Goal: Communication & Community: Answer question/provide support

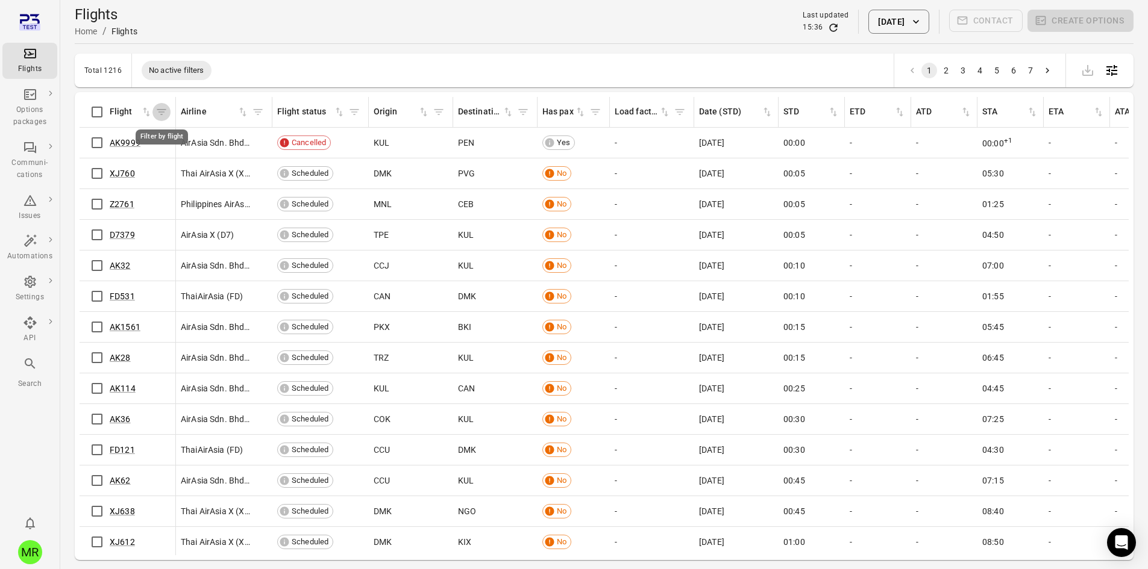
click at [168, 109] on button "Filter by flight" at bounding box center [161, 112] width 18 height 18
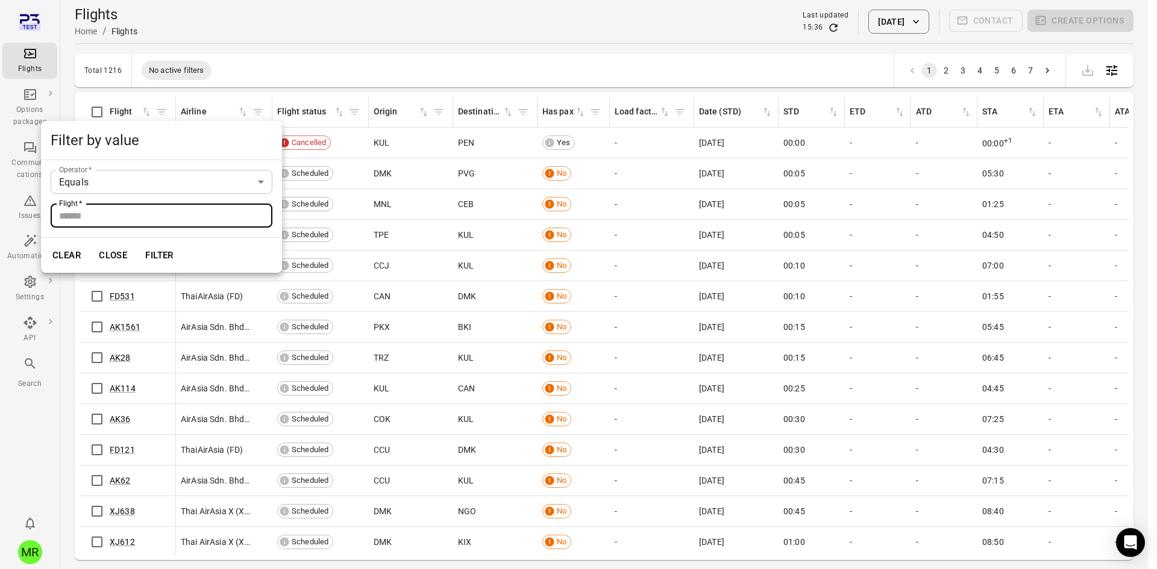
click at [219, 219] on input "Flight   *" at bounding box center [162, 216] width 222 height 24
type input "******"
click at [139, 243] on button "Filter" at bounding box center [160, 255] width 42 height 25
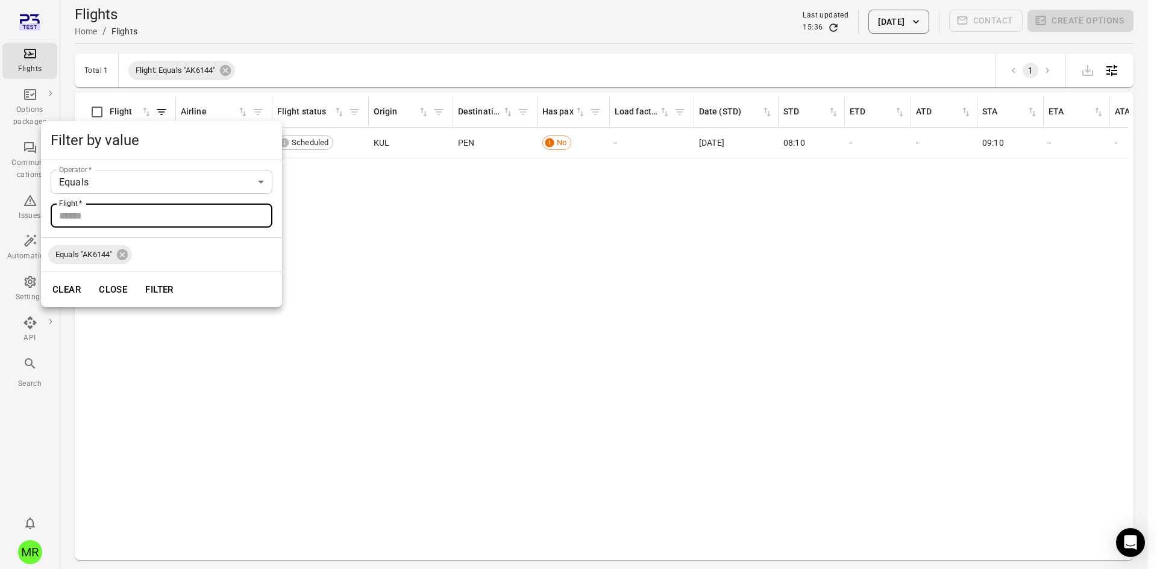
click at [464, 278] on div at bounding box center [578, 284] width 1157 height 569
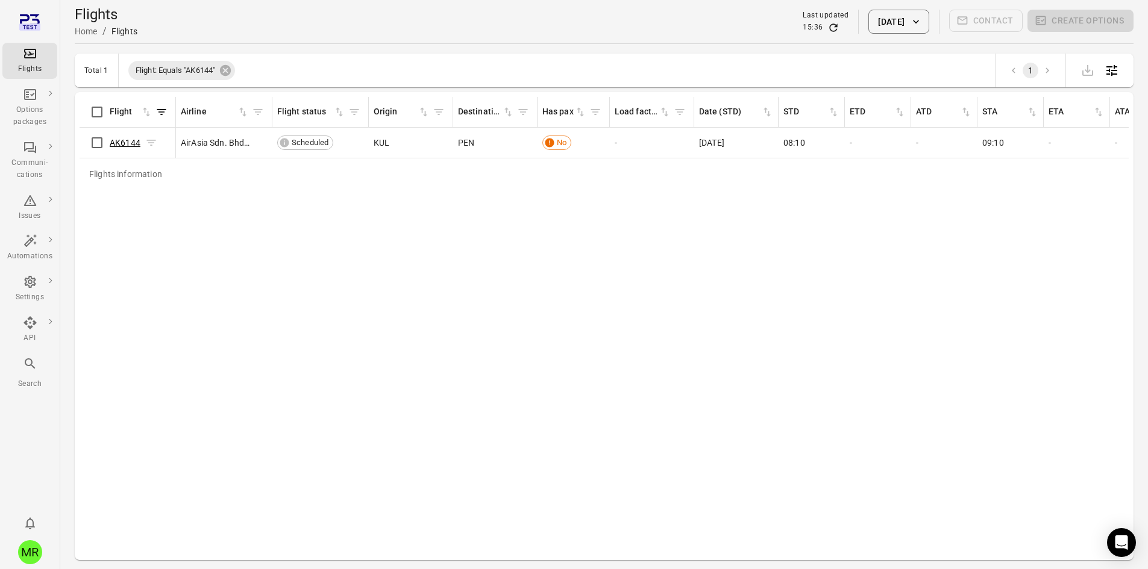
click at [119, 142] on link "AK6144" at bounding box center [125, 143] width 31 height 10
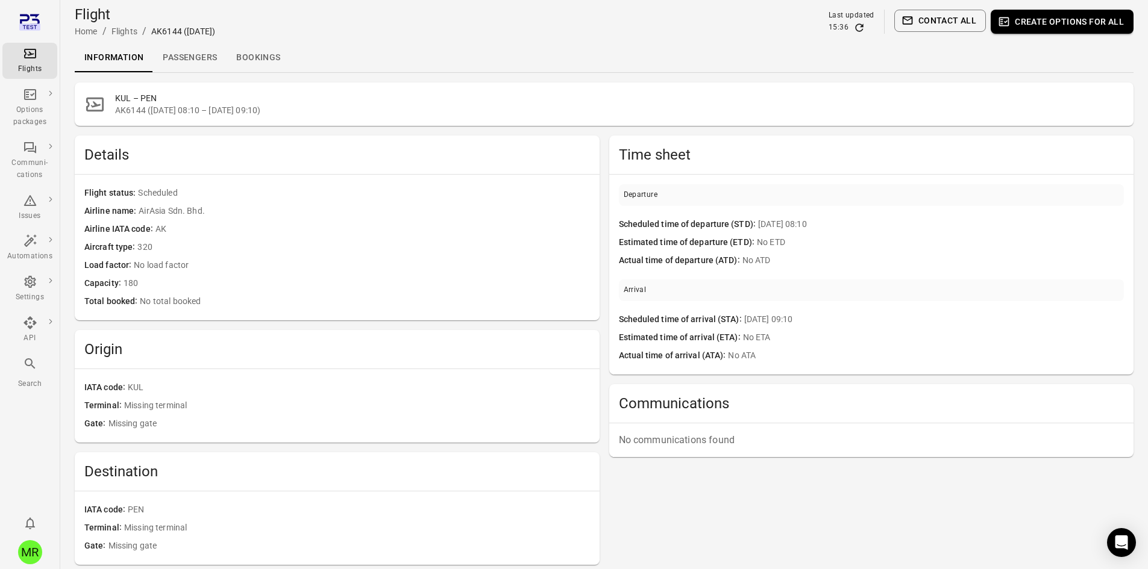
click at [205, 61] on link "Passengers" at bounding box center [189, 57] width 73 height 29
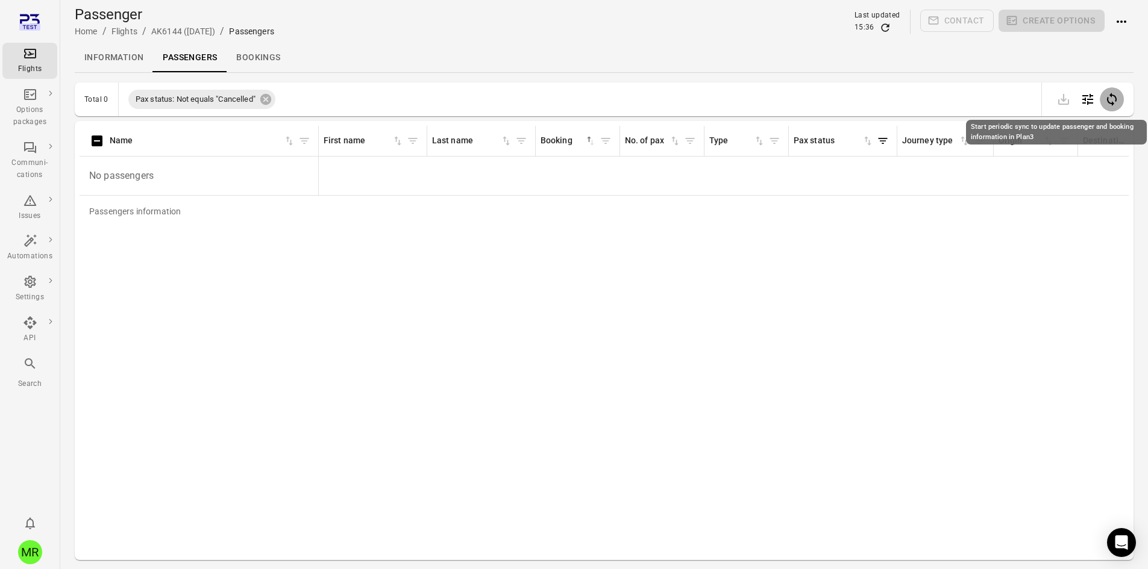
click at [1108, 103] on icon "Start periodic sync to update passenger and booking information in Plan3" at bounding box center [1111, 99] width 14 height 14
click at [1108, 103] on div at bounding box center [1087, 99] width 72 height 24
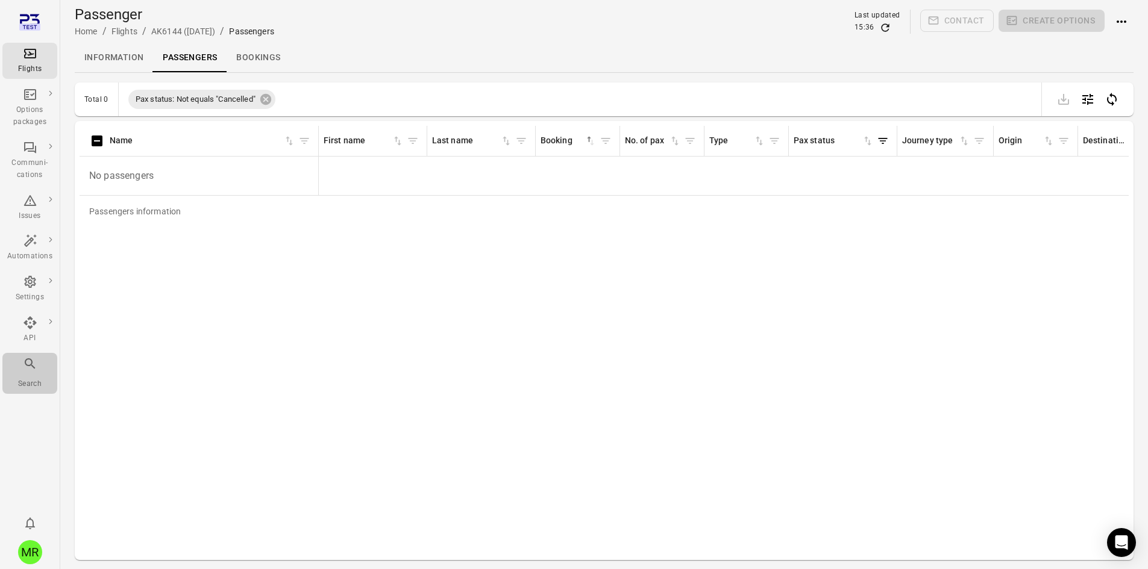
click at [27, 372] on div "Main navigation" at bounding box center [30, 366] width 14 height 19
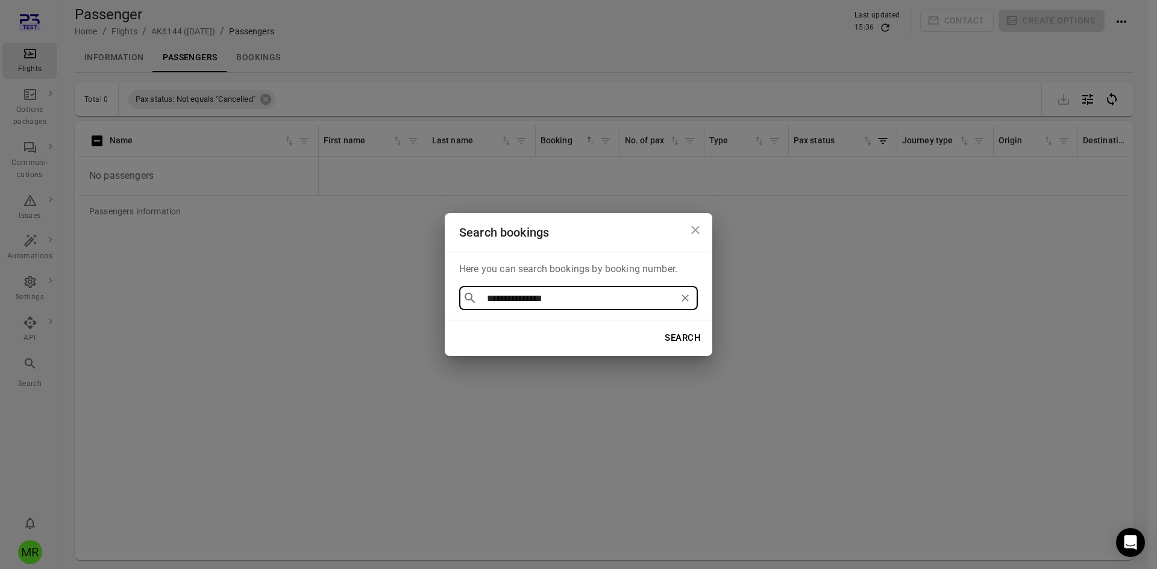
type input "**********"
click at [688, 301] on icon "Clear" at bounding box center [684, 298] width 7 height 7
paste input "******"
type input "******"
click at [284, 295] on div "Search bookings Here you can search bookings by booking number. ​ ****** ​ Sear…" at bounding box center [578, 284] width 1157 height 569
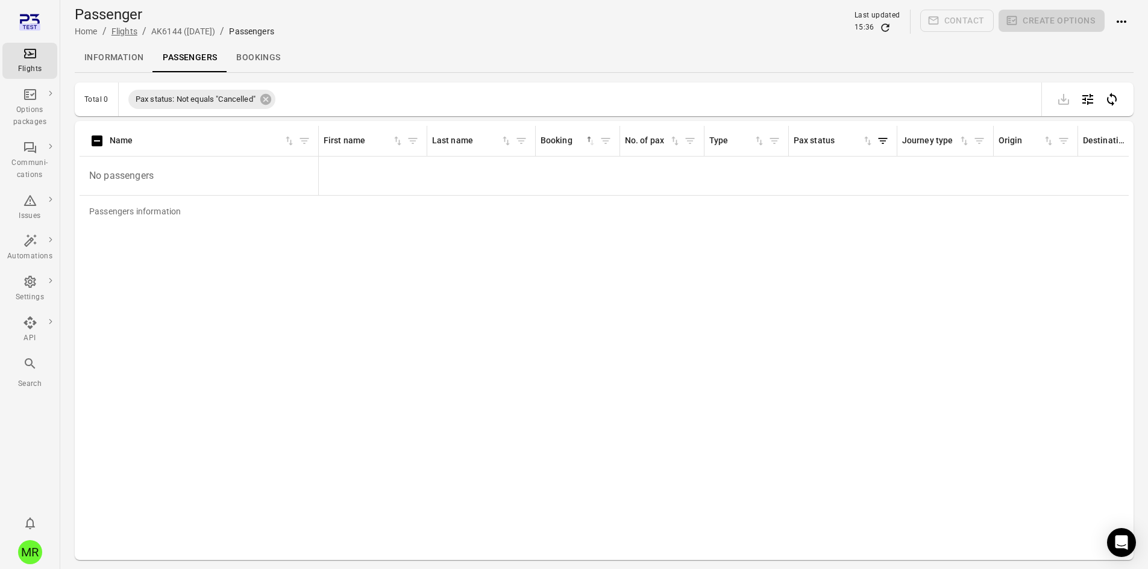
click at [114, 31] on link "Flights" at bounding box center [124, 32] width 26 height 10
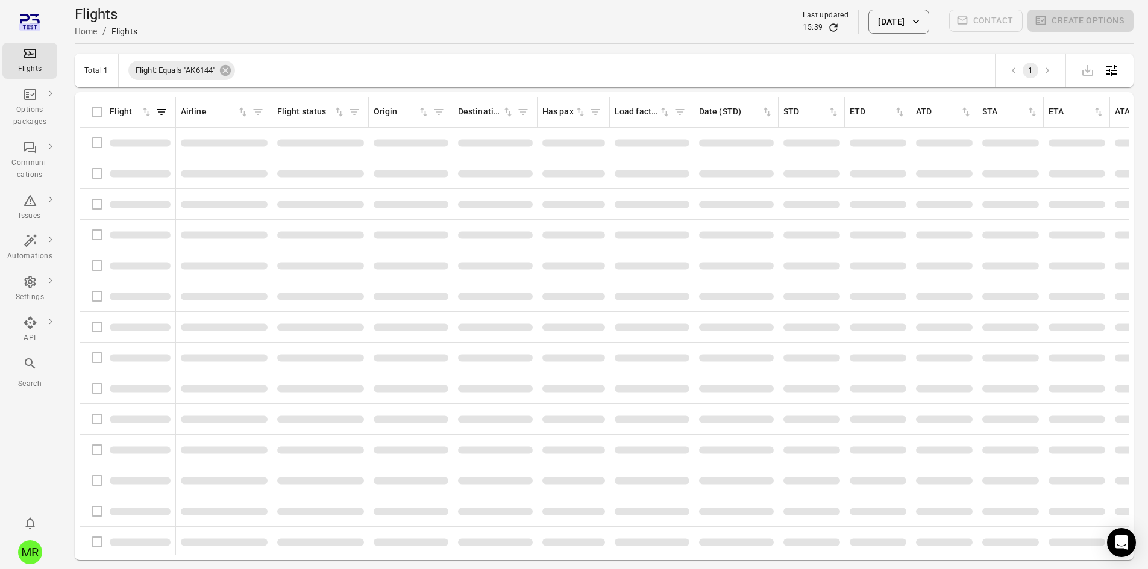
click at [895, 20] on button "[DATE]" at bounding box center [898, 22] width 60 height 24
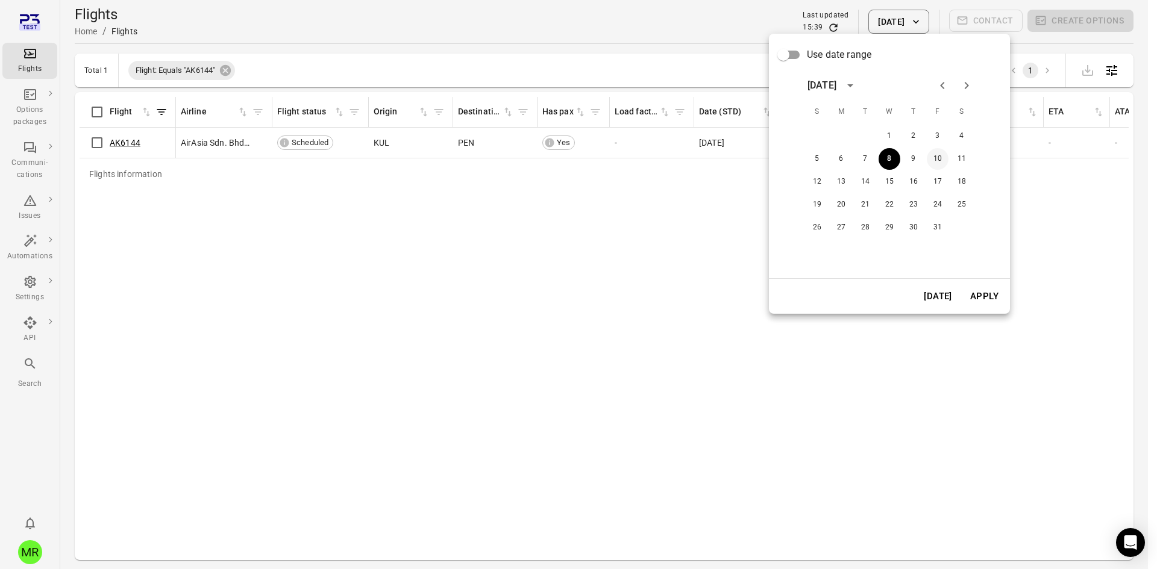
click at [936, 156] on button "10" at bounding box center [937, 159] width 22 height 22
click at [987, 293] on button "Apply" at bounding box center [984, 296] width 42 height 25
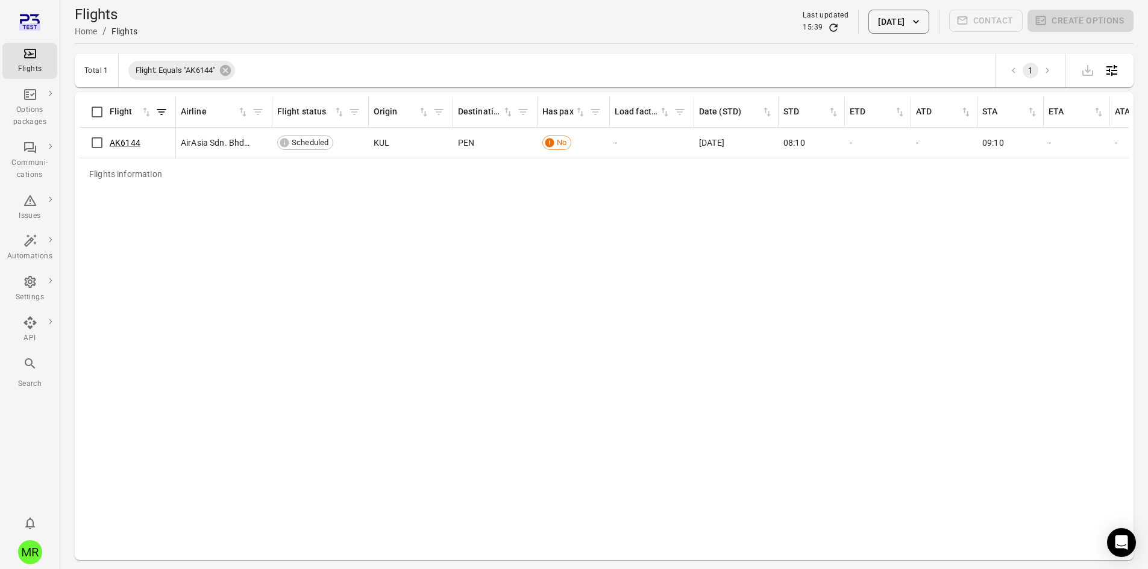
click at [464, 30] on div "Flights Home / Flights Last updated 15:39 [DATE] Contact Create options" at bounding box center [604, 22] width 1058 height 34
click at [134, 142] on link "AK6144" at bounding box center [125, 143] width 31 height 10
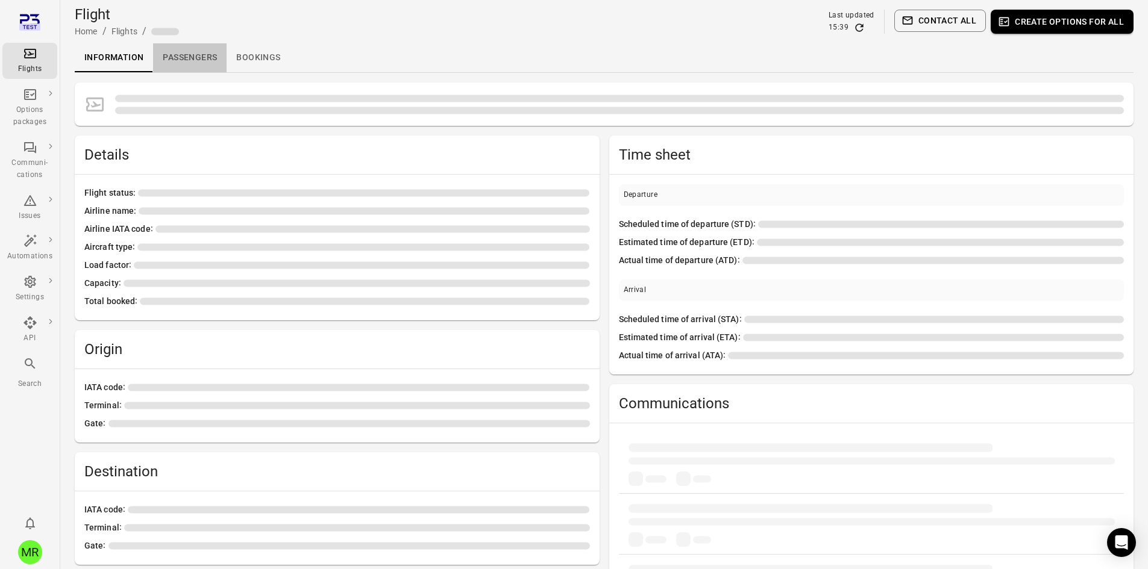
click at [189, 57] on link "Passengers" at bounding box center [189, 57] width 73 height 29
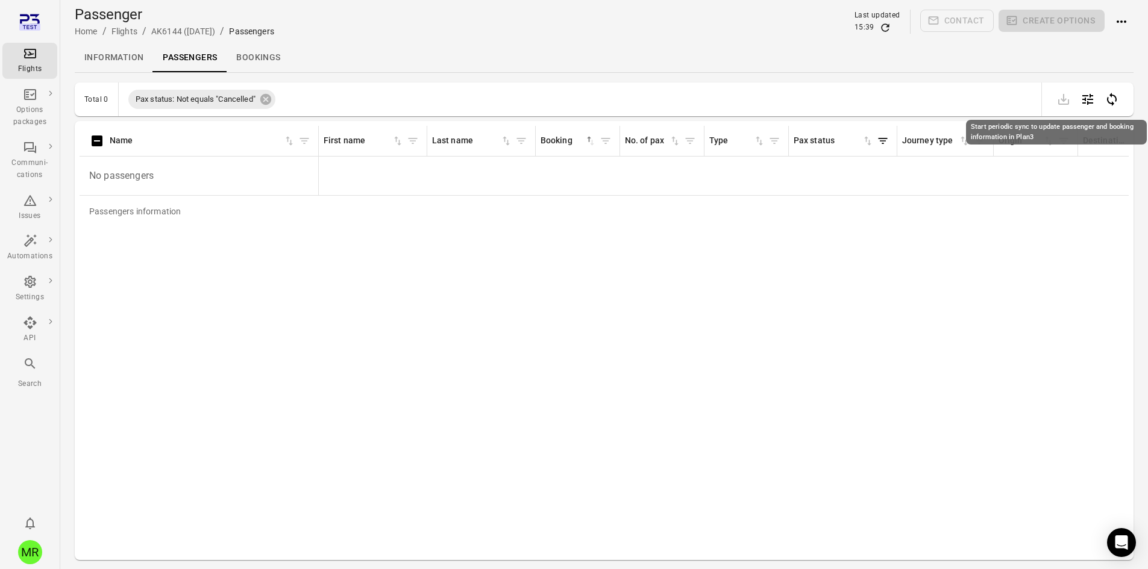
click at [1112, 103] on icon "Start periodic sync to update passenger and booking information in Plan3" at bounding box center [1112, 99] width 10 height 13
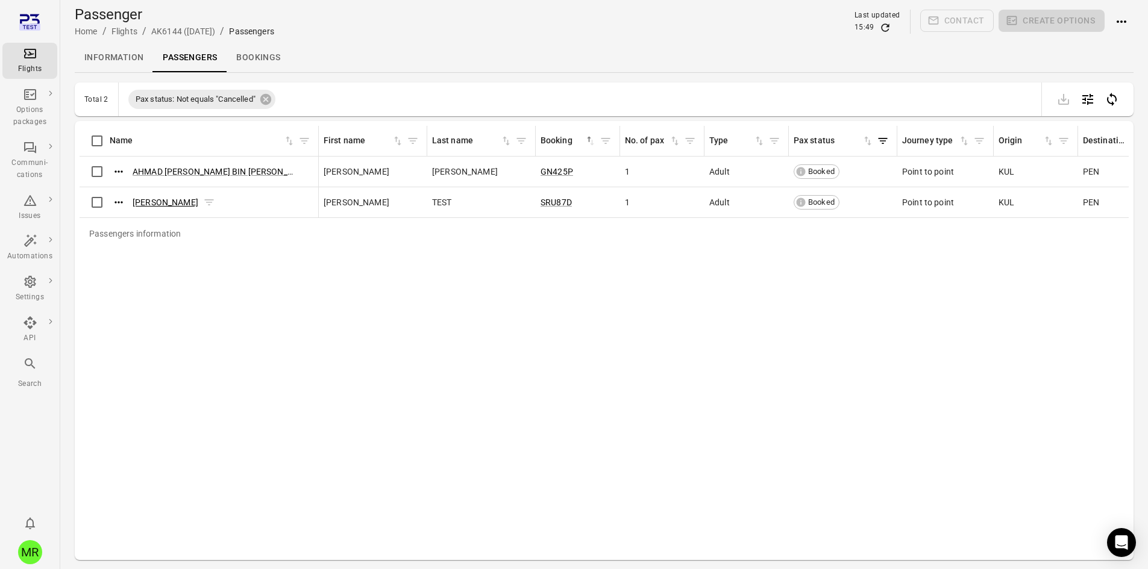
click at [154, 199] on link "[PERSON_NAME]" at bounding box center [166, 203] width 66 height 10
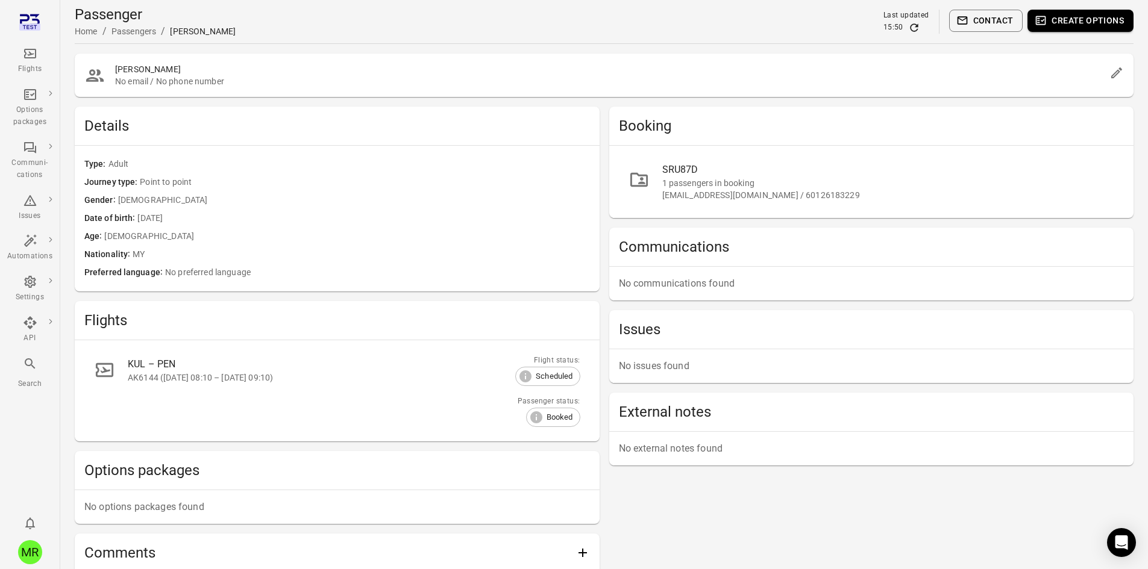
click at [1007, 17] on button "Contact" at bounding box center [986, 21] width 74 height 22
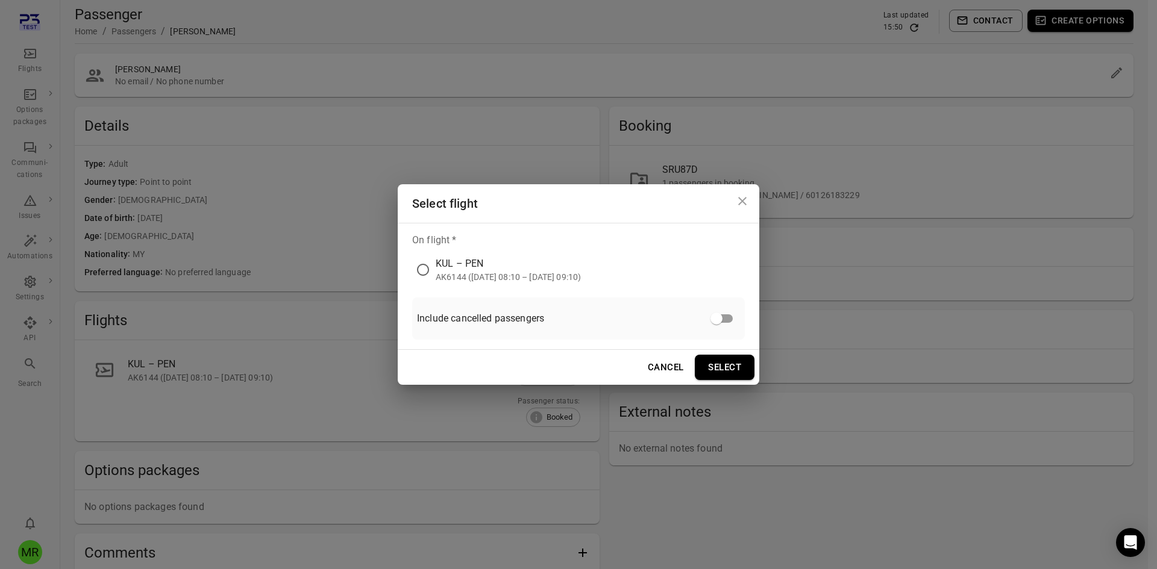
drag, startPoint x: 492, startPoint y: 273, endPoint x: 498, endPoint y: 265, distance: 9.9
click at [492, 272] on div "AK6144 ([DATE] 08:10 – [DATE] 09:10)" at bounding box center [508, 277] width 145 height 12
click at [732, 367] on button "Select" at bounding box center [725, 367] width 60 height 25
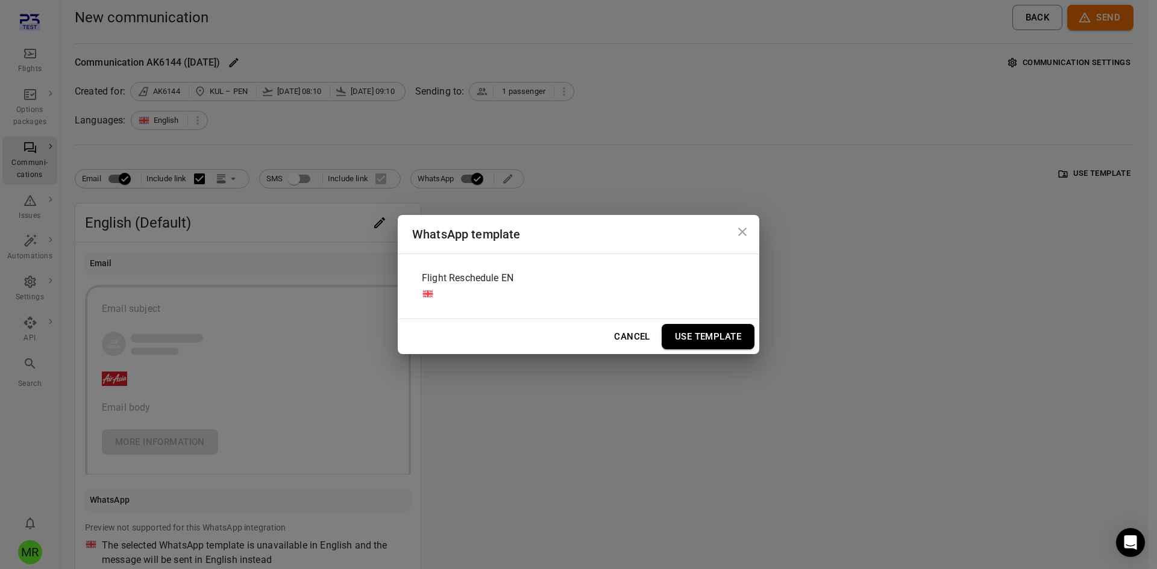
click at [590, 284] on div "Flight Reschedule EN" at bounding box center [578, 286] width 333 height 45
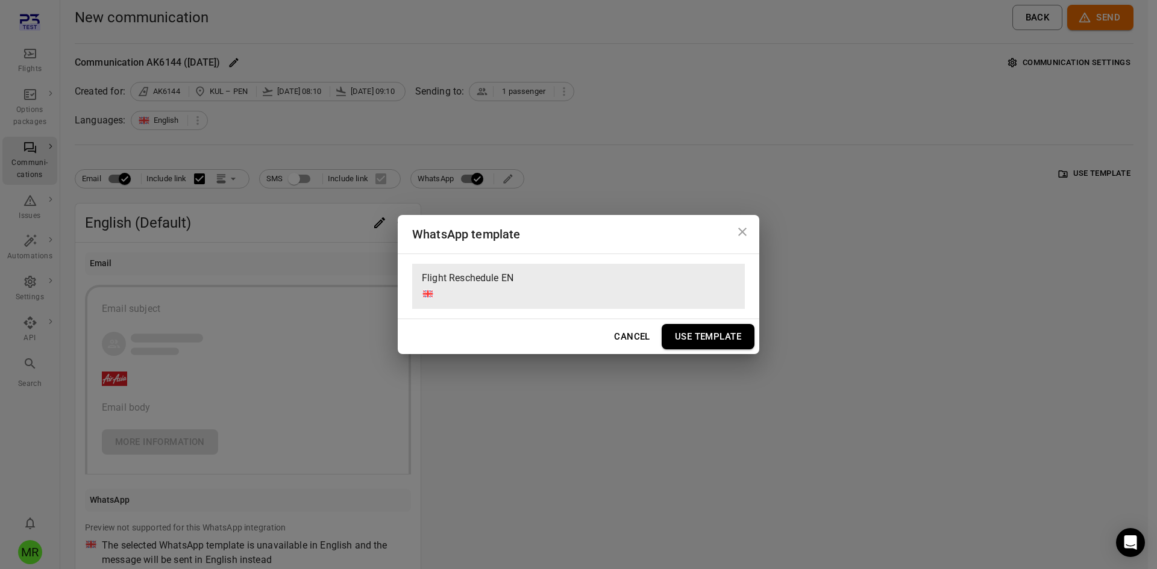
click at [689, 349] on div "Cancel Use Template" at bounding box center [578, 336] width 361 height 35
click at [691, 339] on button "Use Template" at bounding box center [707, 336] width 93 height 25
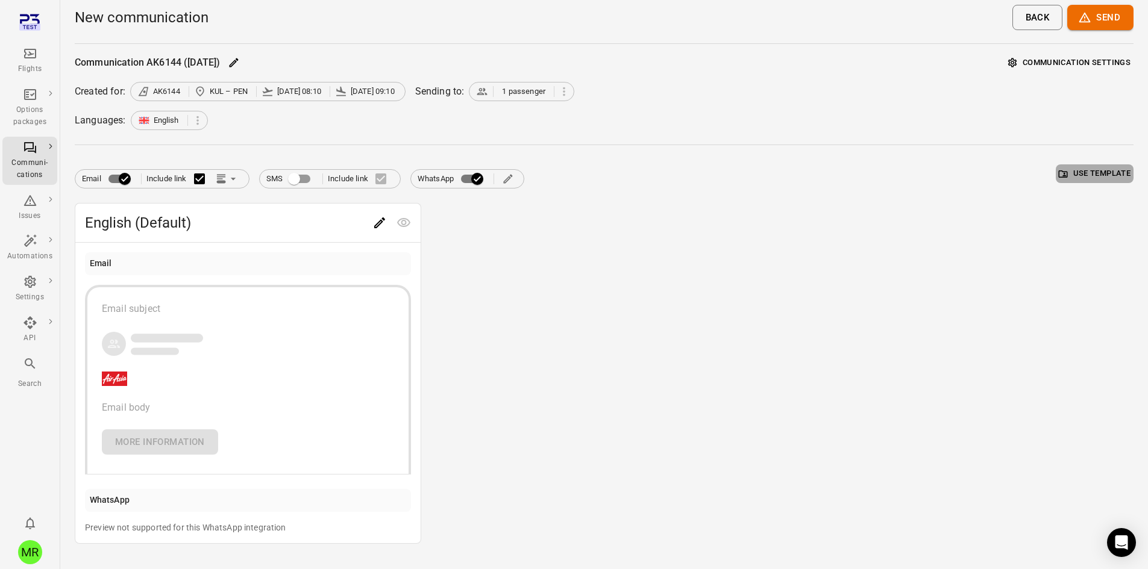
click at [1073, 170] on button "Use template" at bounding box center [1094, 173] width 78 height 19
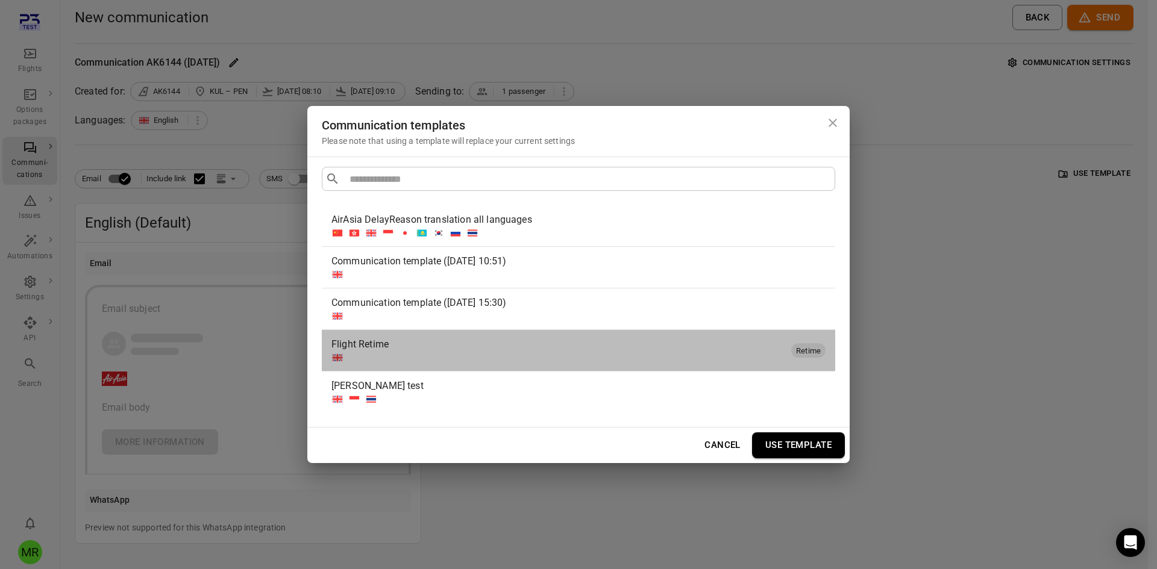
click at [388, 346] on div "Flight Retime" at bounding box center [558, 344] width 455 height 14
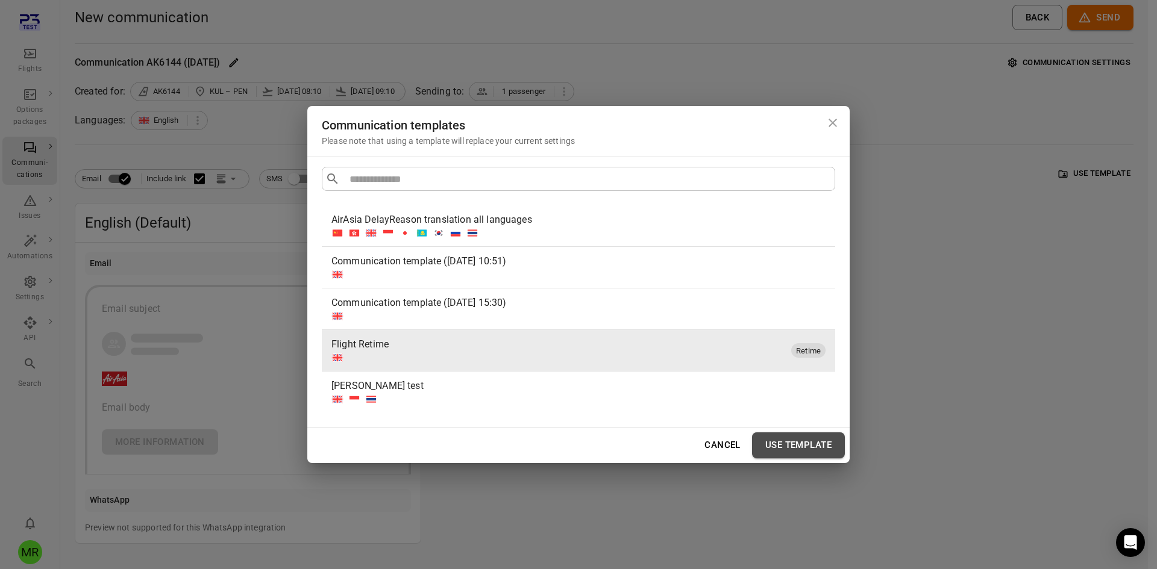
click at [785, 439] on button "Use template" at bounding box center [798, 445] width 93 height 25
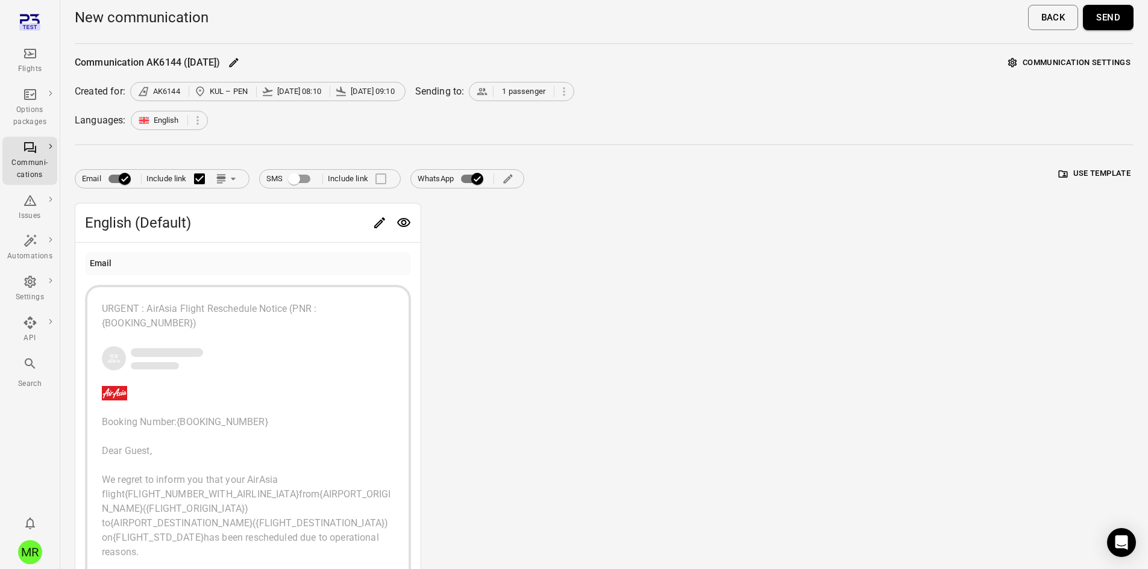
click at [511, 184] on icon "Edit WhatsApp template" at bounding box center [508, 179] width 12 height 12
click at [1099, 14] on button "Send" at bounding box center [1107, 17] width 51 height 25
